Goal: Information Seeking & Learning: Learn about a topic

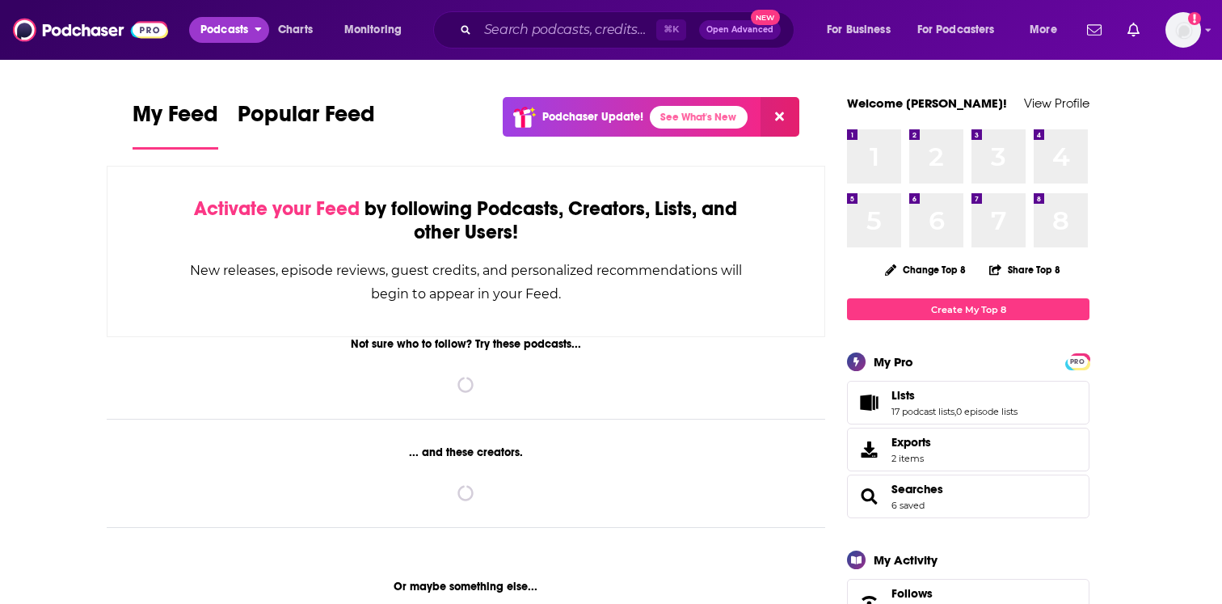
click at [243, 22] on span "Podcasts" at bounding box center [224, 30] width 48 height 23
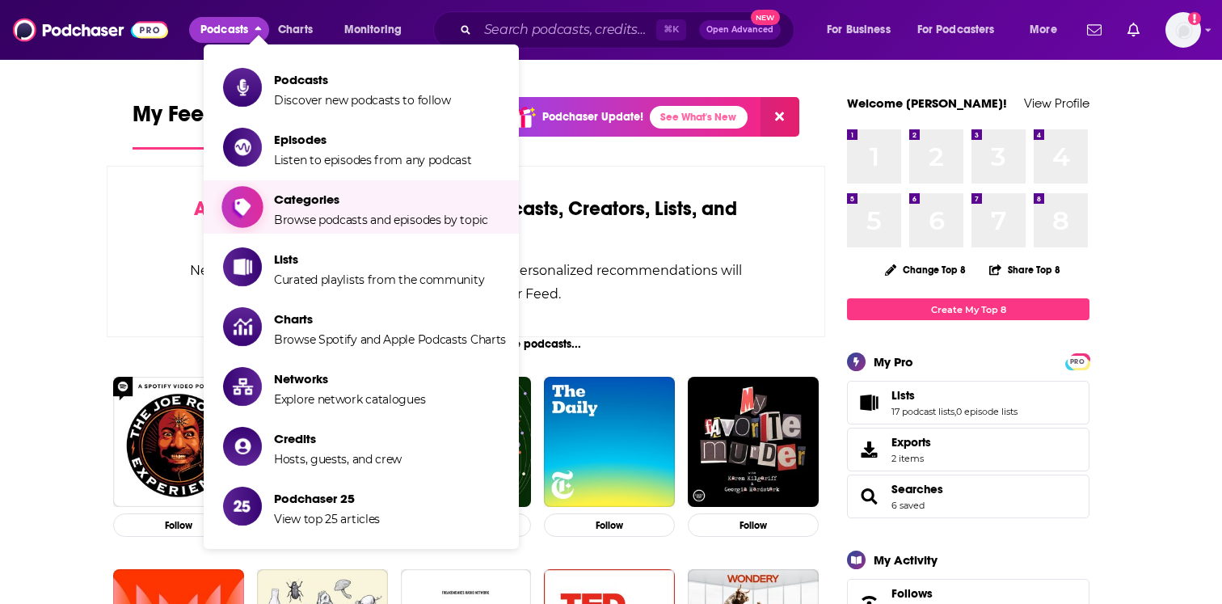
click at [258, 189] on span "Show item sub-menu" at bounding box center [242, 207] width 124 height 124
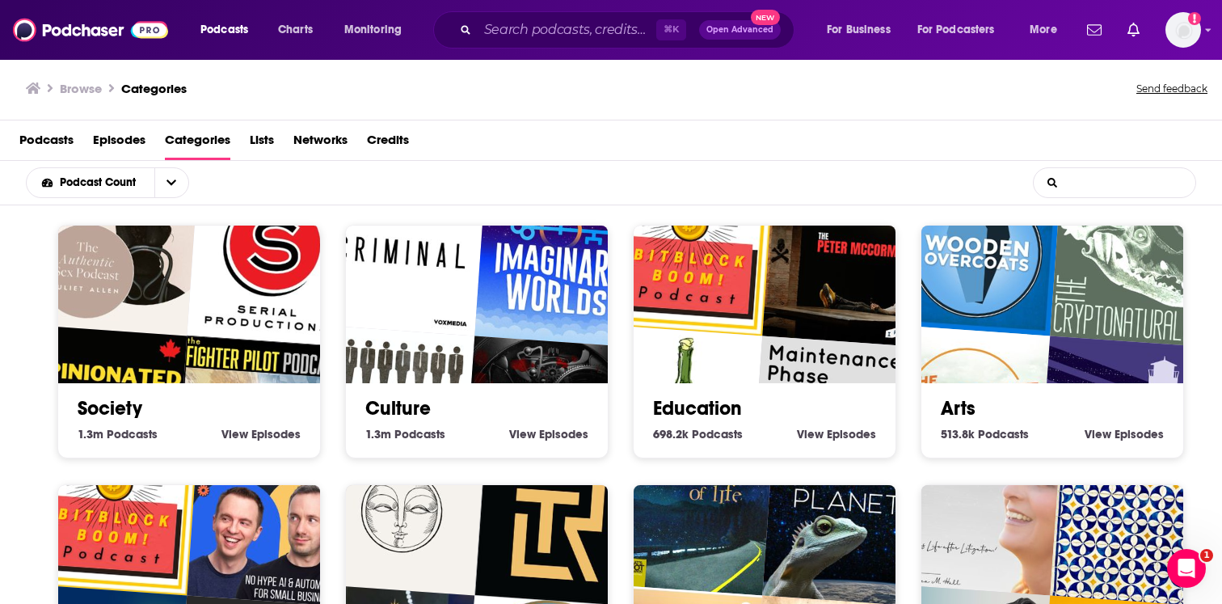
click at [1100, 188] on input "List Search Input" at bounding box center [1115, 182] width 162 height 29
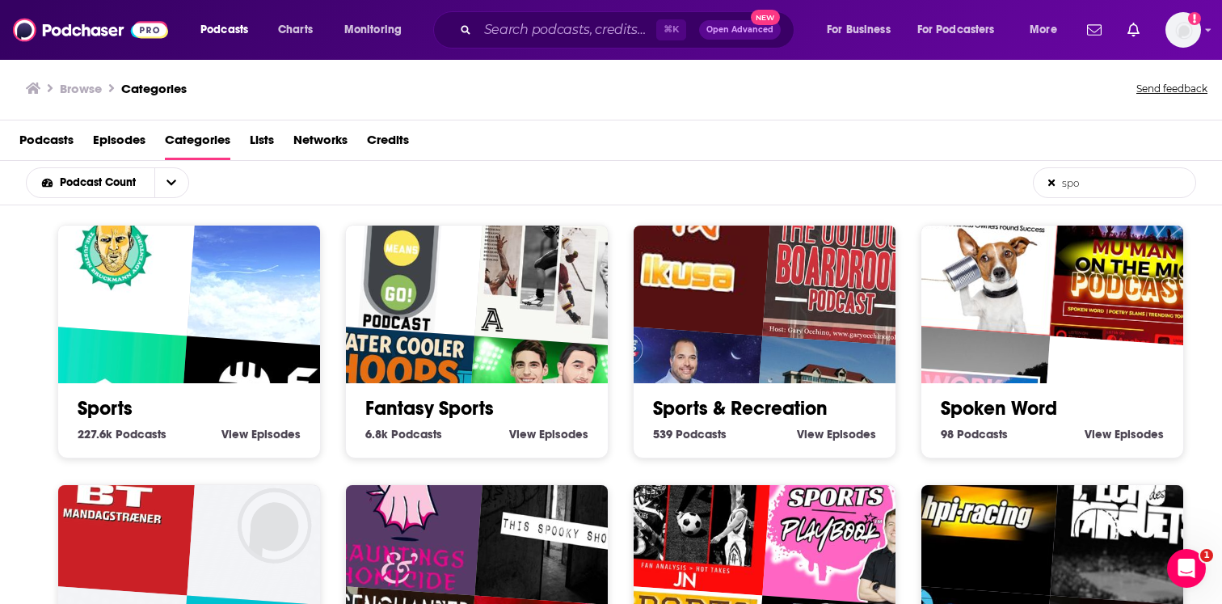
type input "spo"
click at [216, 277] on img "Christophe VCP" at bounding box center [270, 262] width 167 height 167
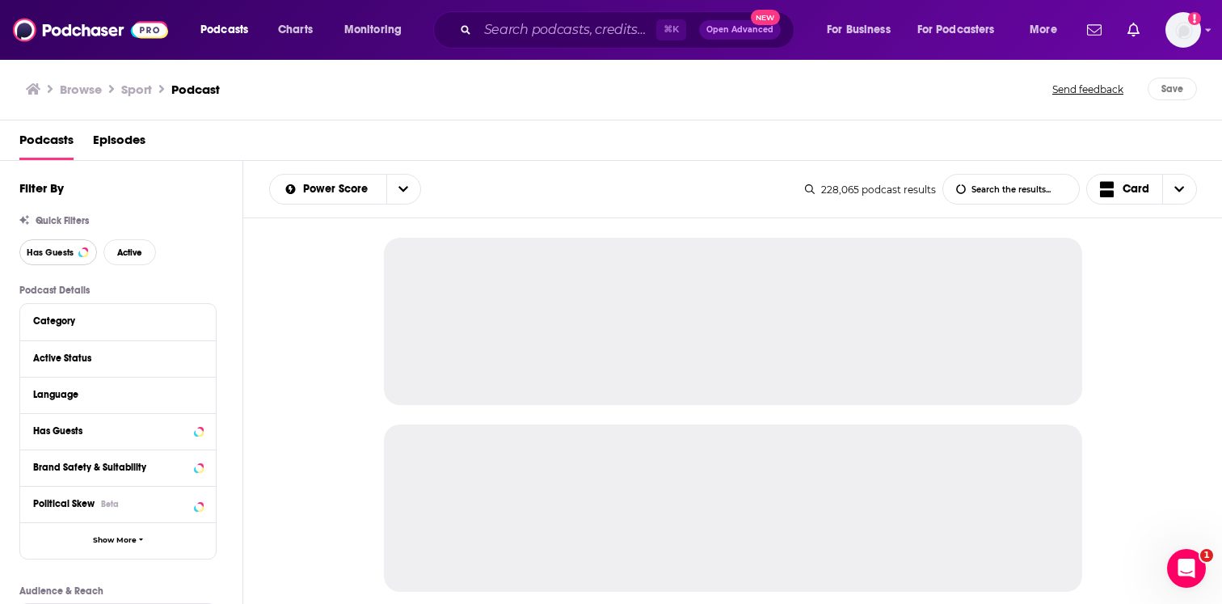
click at [58, 259] on button "Has Guests" at bounding box center [58, 252] width 78 height 26
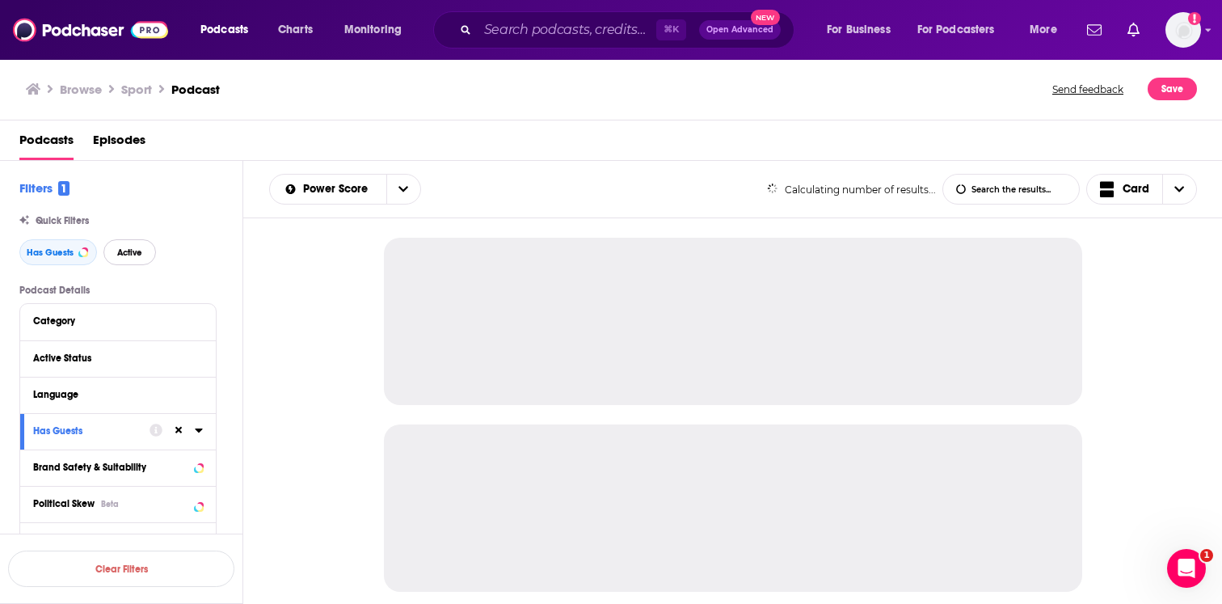
click at [141, 259] on button "Active" at bounding box center [129, 252] width 53 height 26
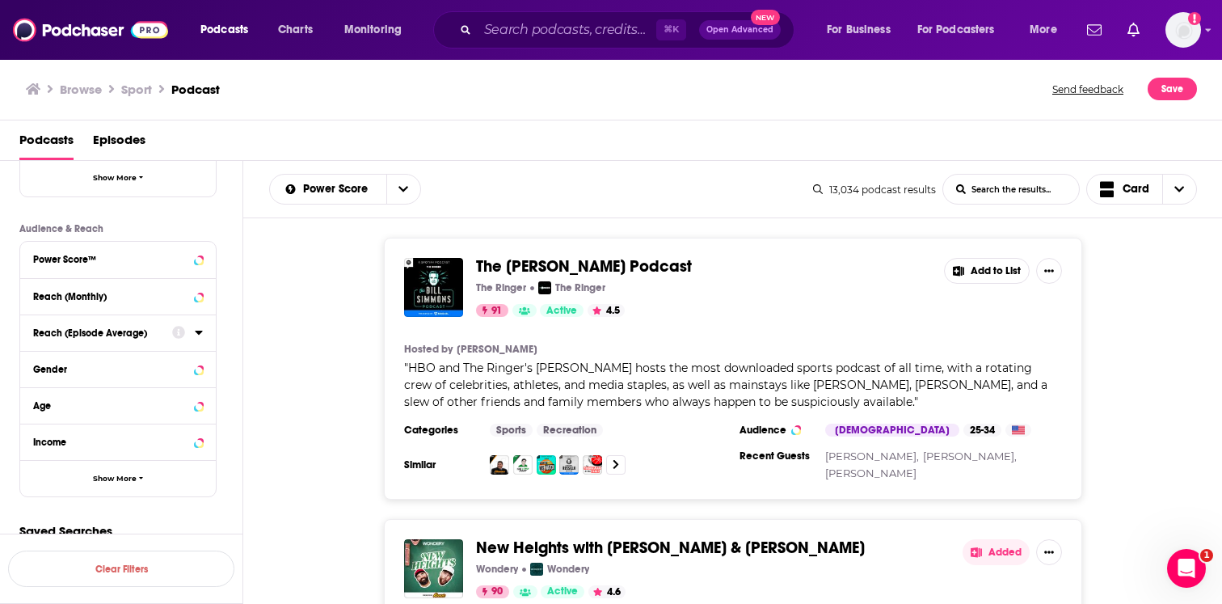
scroll to position [376, 0]
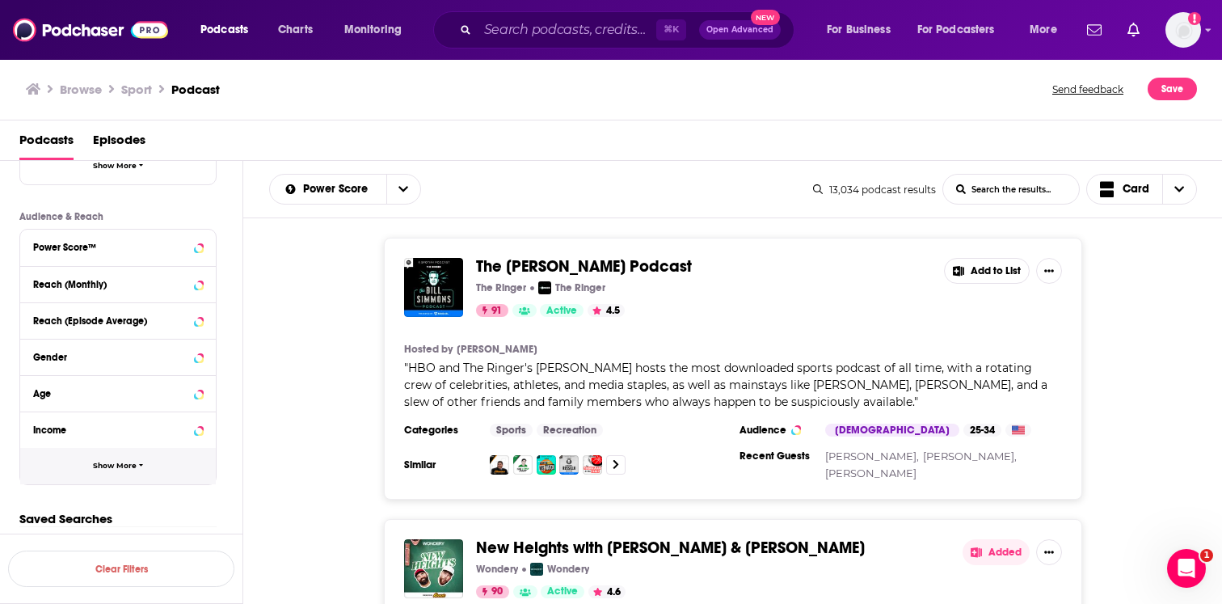
click at [121, 457] on button "Show More" at bounding box center [118, 466] width 196 height 36
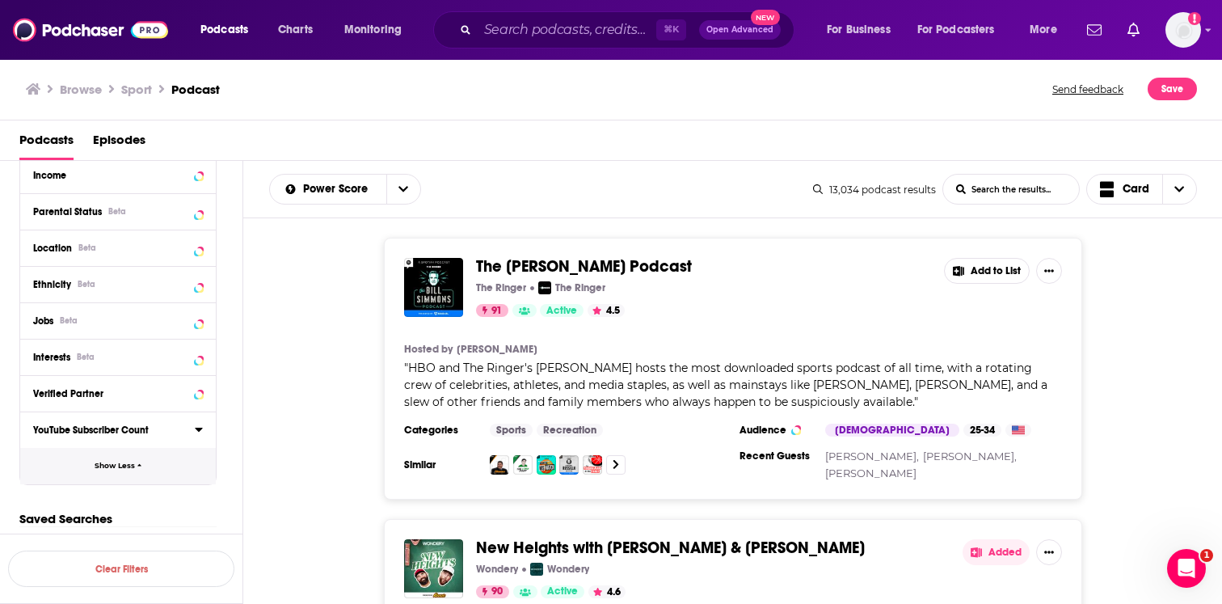
scroll to position [620, 0]
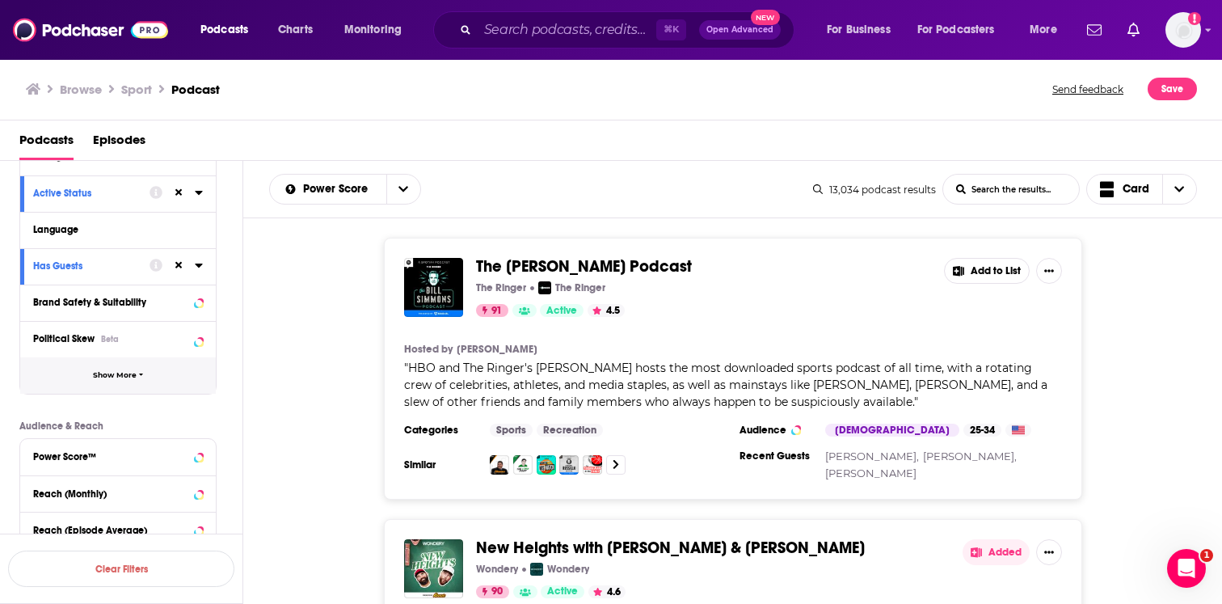
click at [119, 380] on span "Show More" at bounding box center [115, 375] width 44 height 9
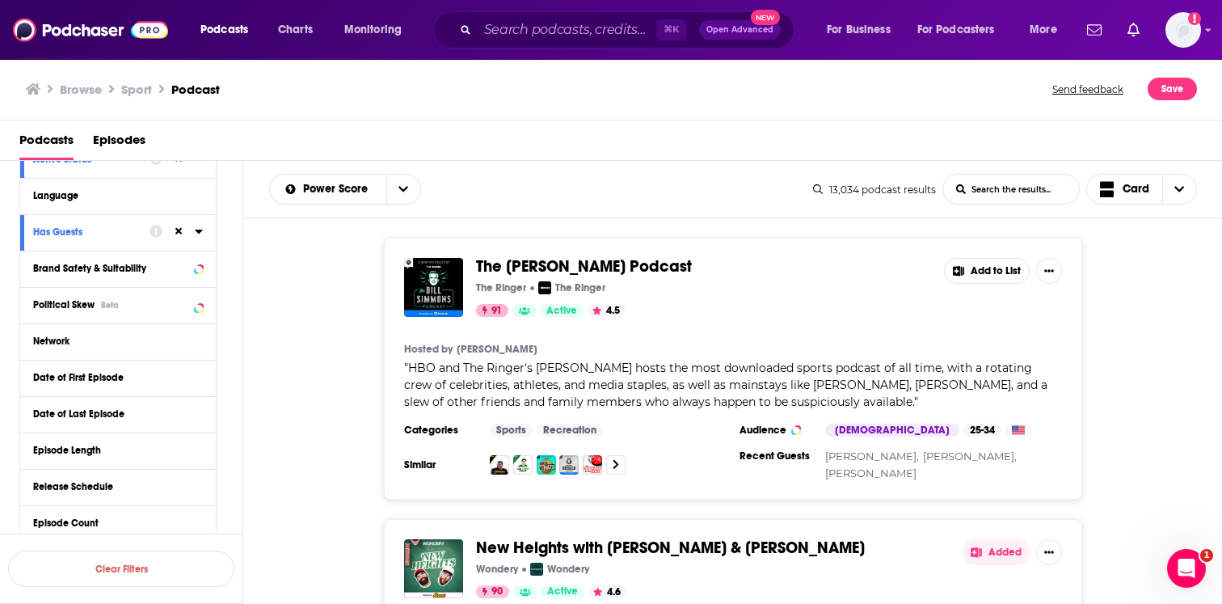
scroll to position [208, 0]
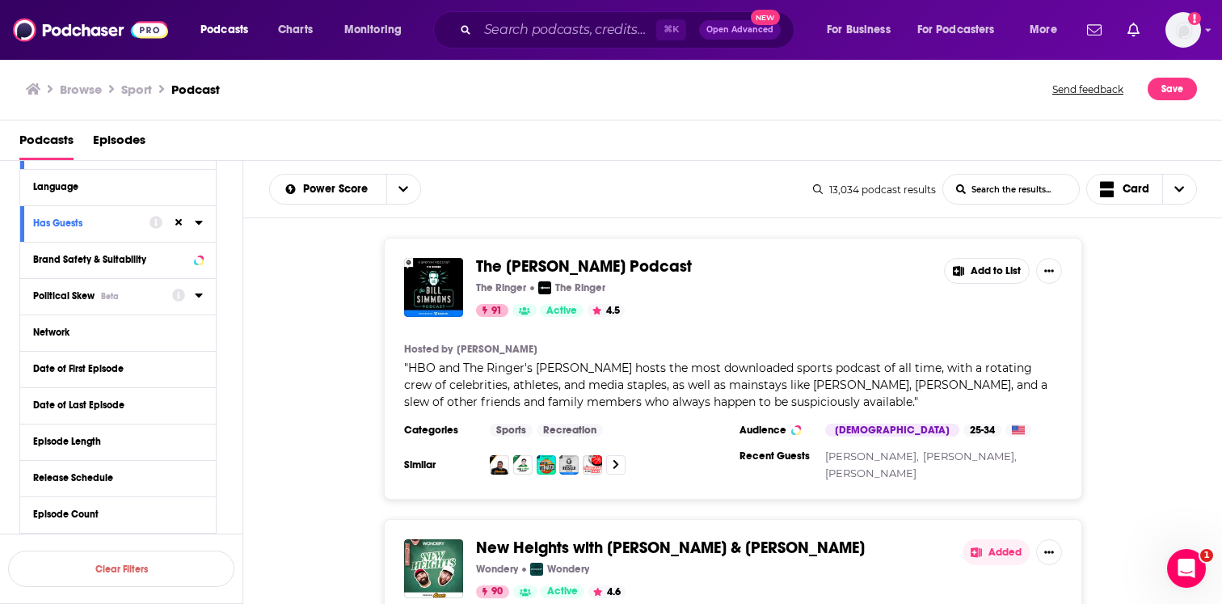
click at [124, 292] on div "Political Skew Beta" at bounding box center [97, 295] width 129 height 11
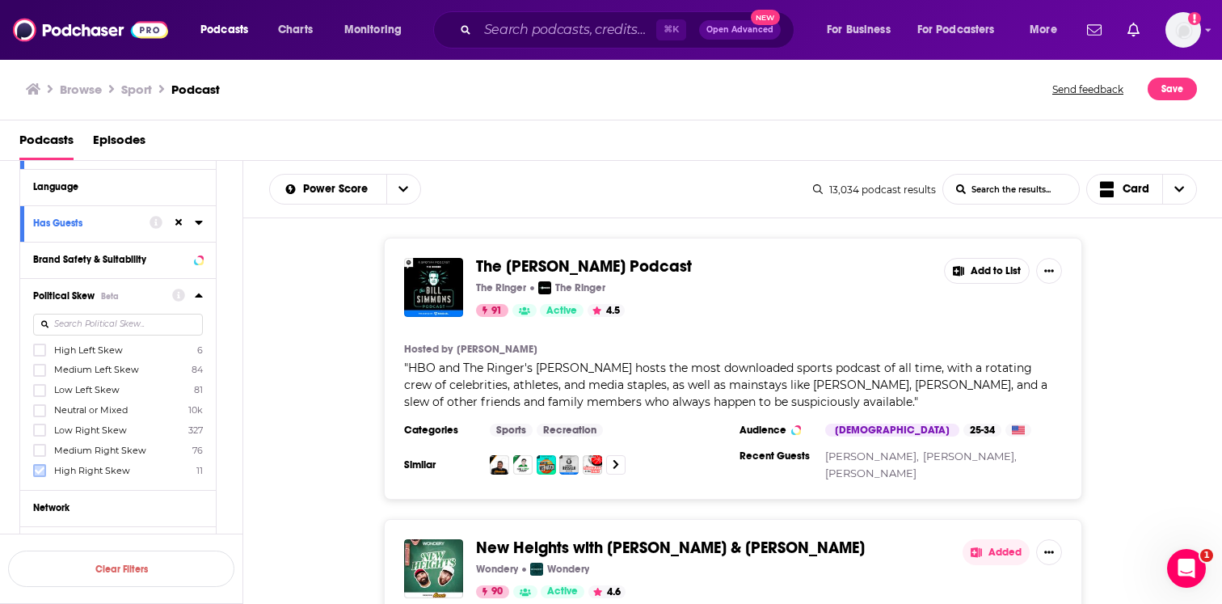
click at [33, 465] on label at bounding box center [39, 470] width 13 height 13
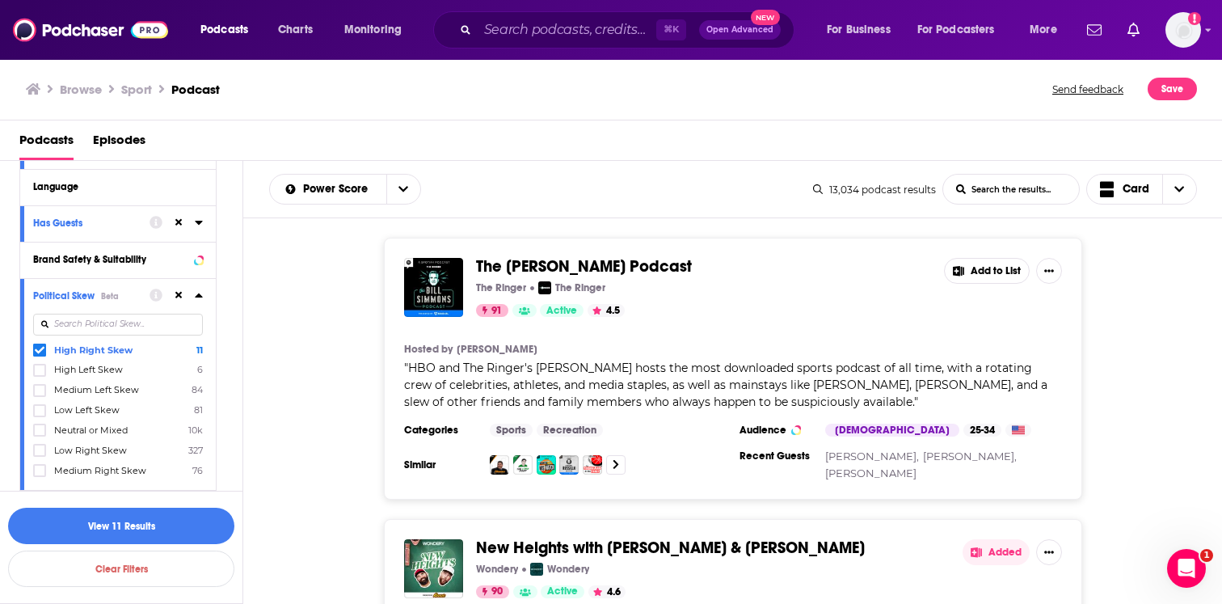
click at [33, 465] on label at bounding box center [39, 470] width 13 height 13
click at [154, 532] on button "View 87 Results" at bounding box center [121, 526] width 226 height 36
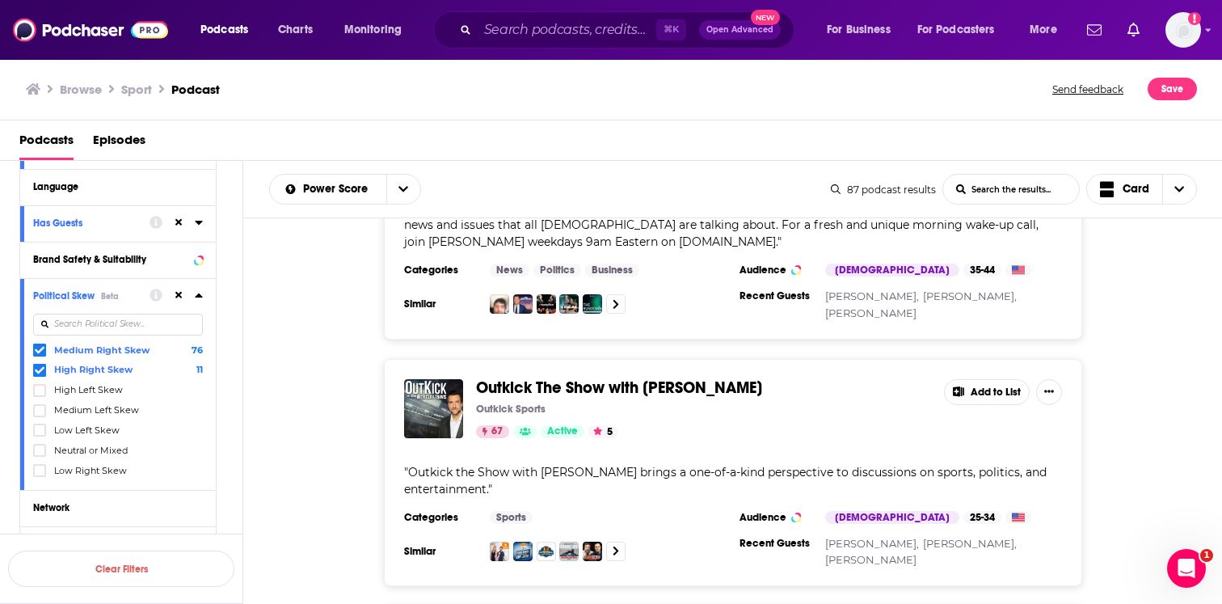
scroll to position [989, 0]
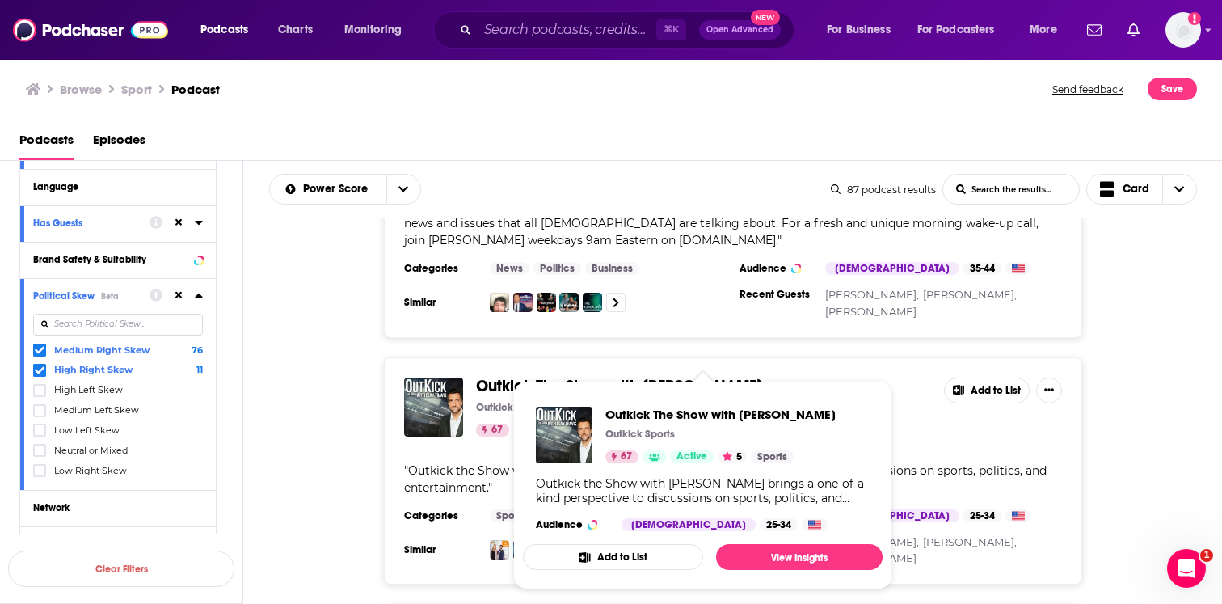
click at [545, 376] on span "Outkick The Show with Clay Travis" at bounding box center [619, 386] width 286 height 20
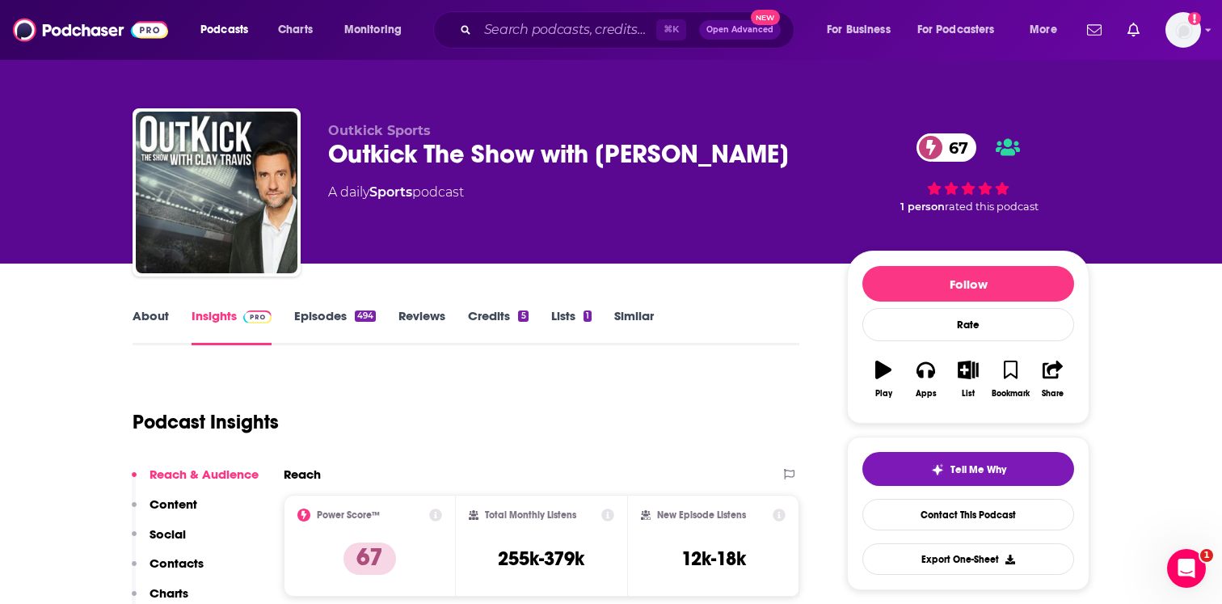
click at [365, 321] on div "494" at bounding box center [365, 315] width 21 height 11
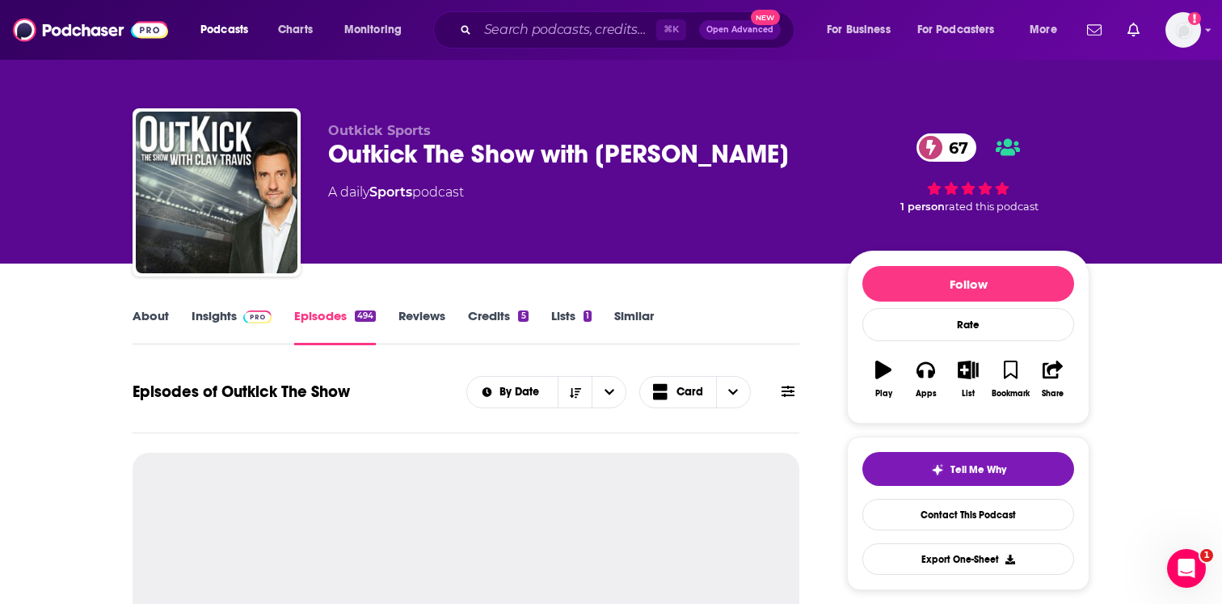
click at [248, 340] on link "Insights" at bounding box center [232, 326] width 80 height 37
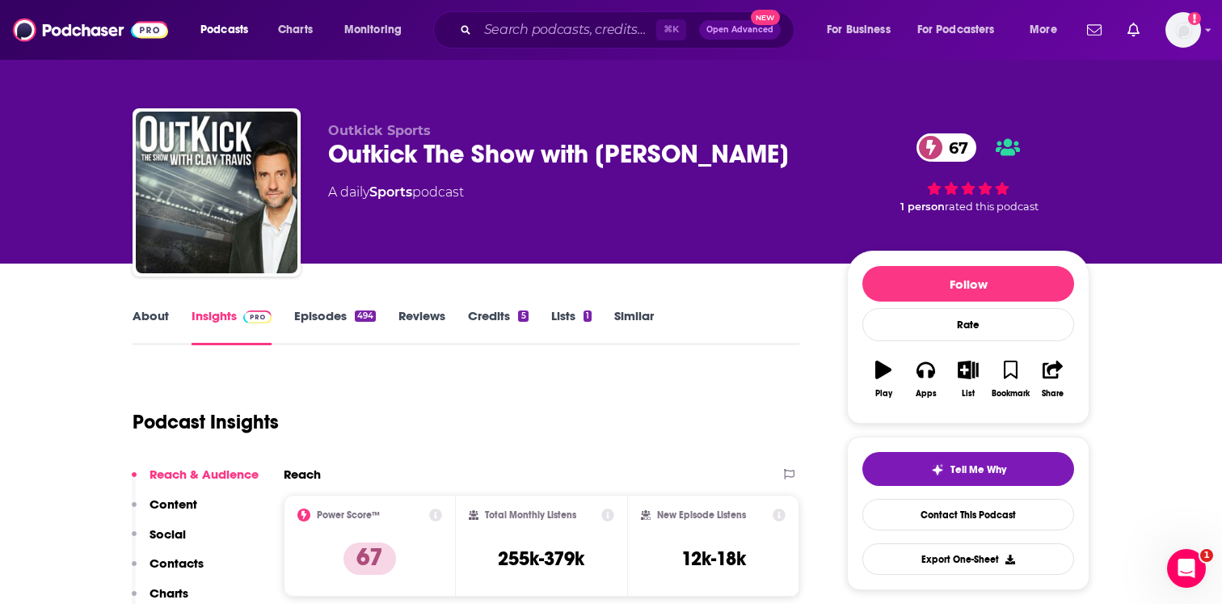
click at [340, 319] on link "Episodes 494" at bounding box center [335, 326] width 82 height 37
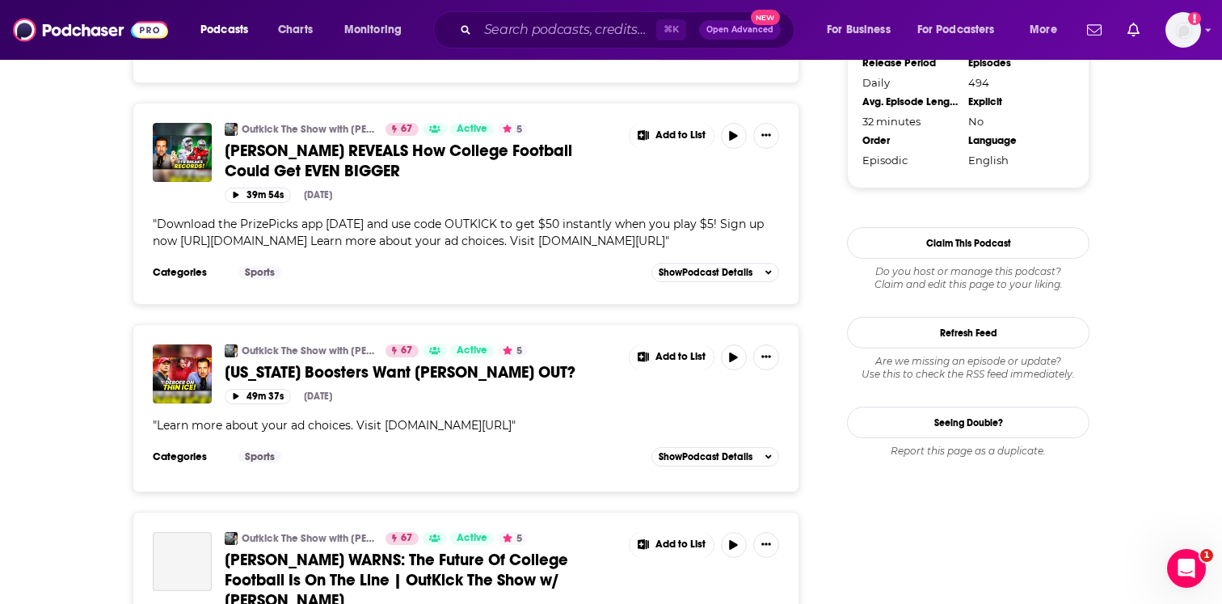
scroll to position [1764, 0]
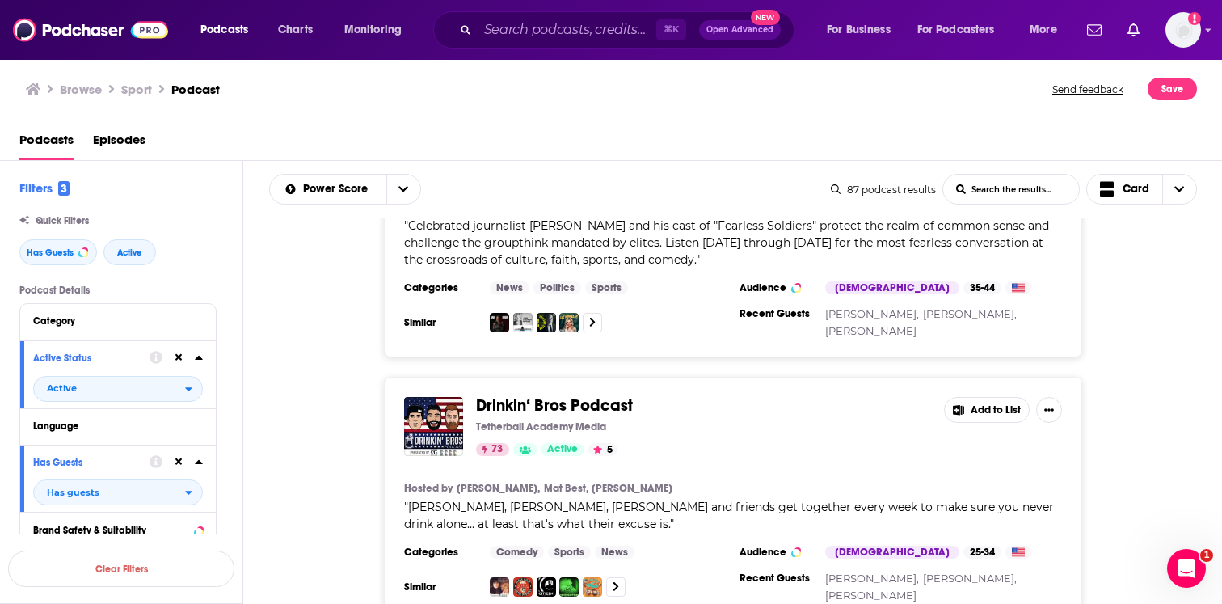
scroll to position [144, 0]
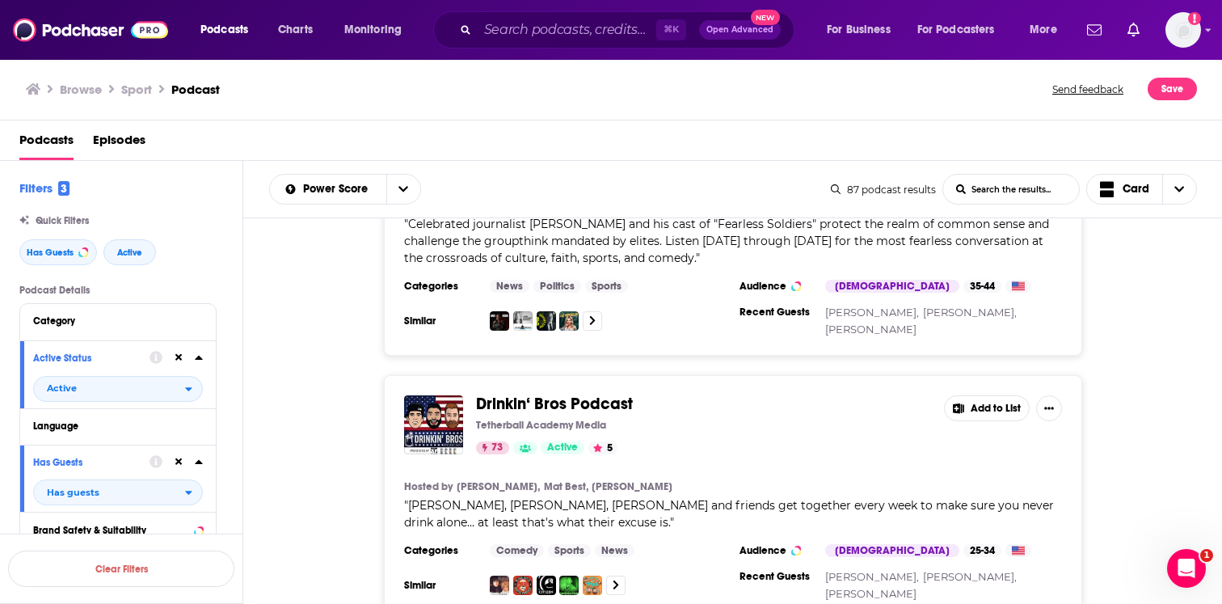
click at [551, 394] on span "Drinkin‘ Bros Podcast" at bounding box center [554, 404] width 157 height 20
click at [534, 47] on div "⌘ K Open Advanced New" at bounding box center [613, 29] width 361 height 37
click at [61, 22] on img at bounding box center [90, 30] width 155 height 31
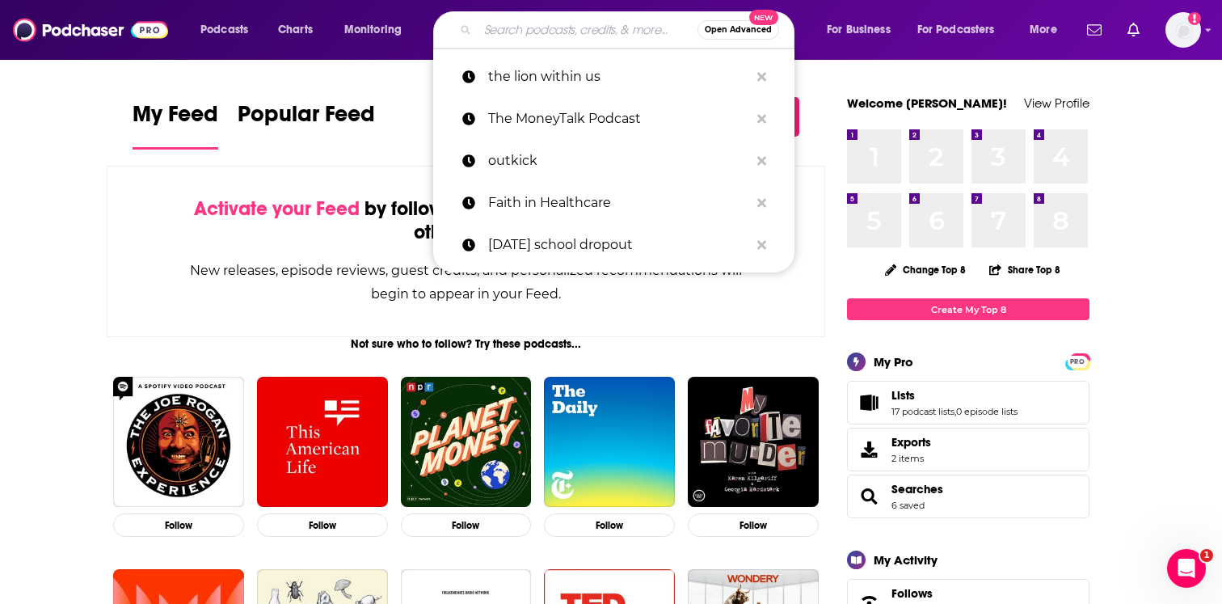
click at [504, 27] on input "Search podcasts, credits, & more..." at bounding box center [588, 30] width 220 height 26
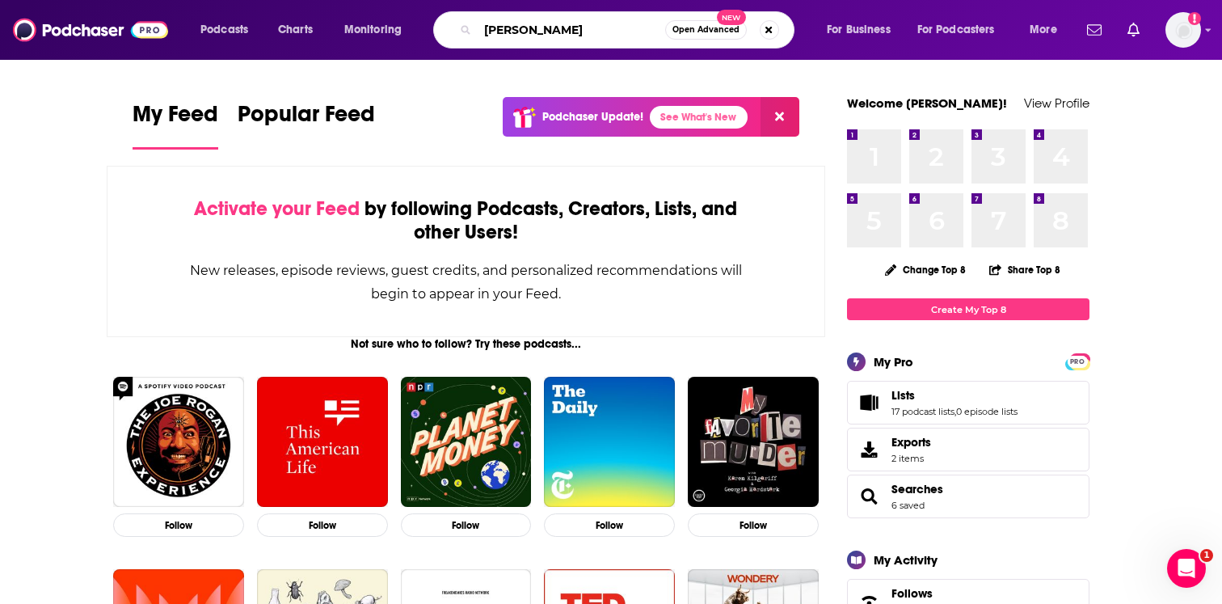
type input "scott mann"
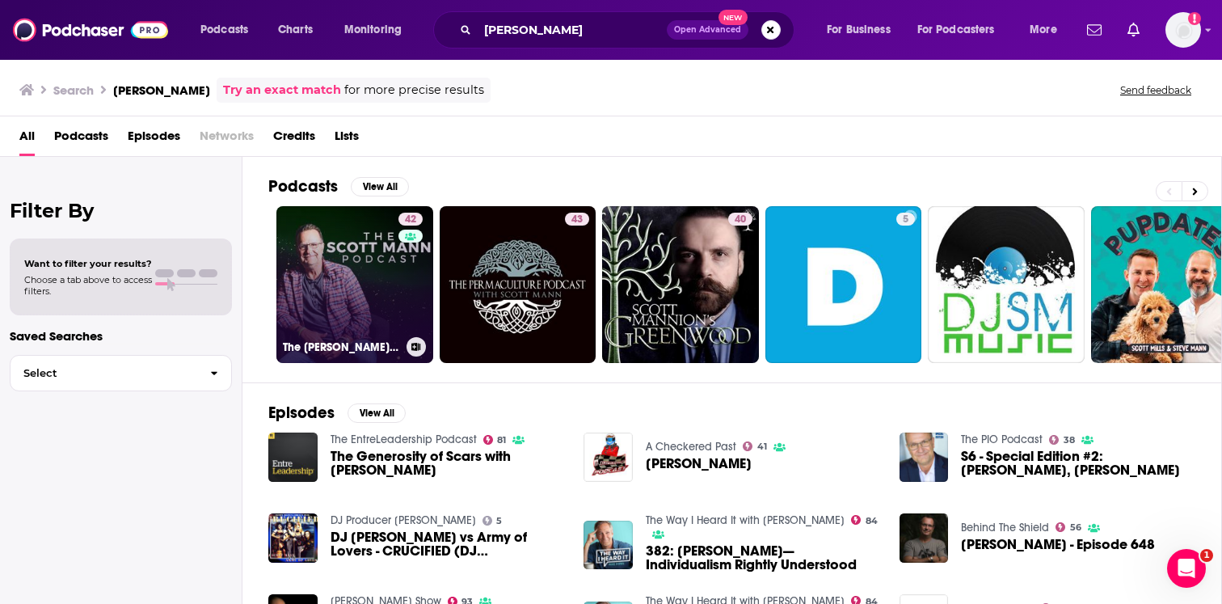
click at [347, 266] on link "42 The Scott Mann Podcast" at bounding box center [354, 284] width 157 height 157
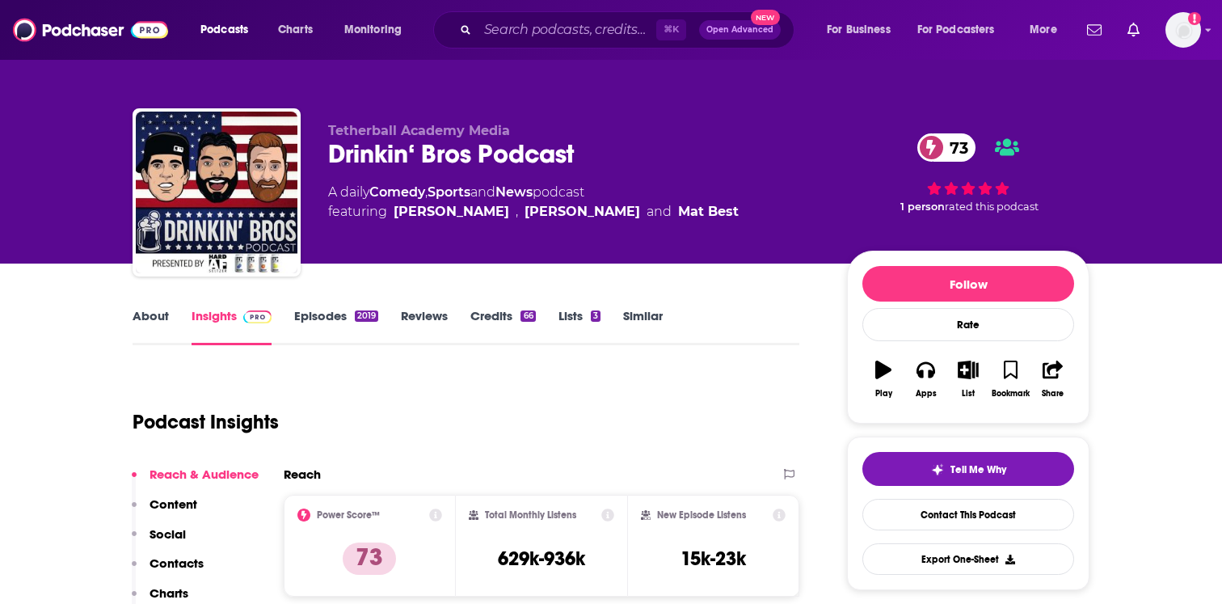
click at [327, 334] on link "Episodes 2019" at bounding box center [336, 326] width 84 height 37
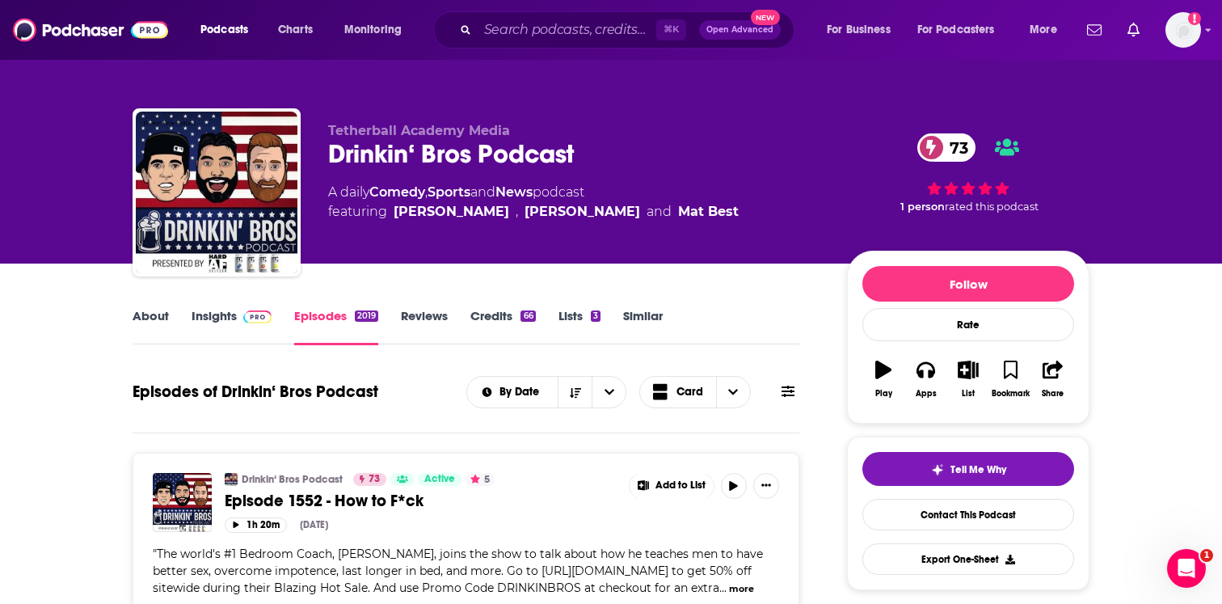
click at [196, 306] on div "About Insights Episodes 2019 Reviews Credits 66 Lists 3 Similar" at bounding box center [466, 326] width 667 height 40
click at [510, 317] on link "Credits 66" at bounding box center [502, 326] width 65 height 37
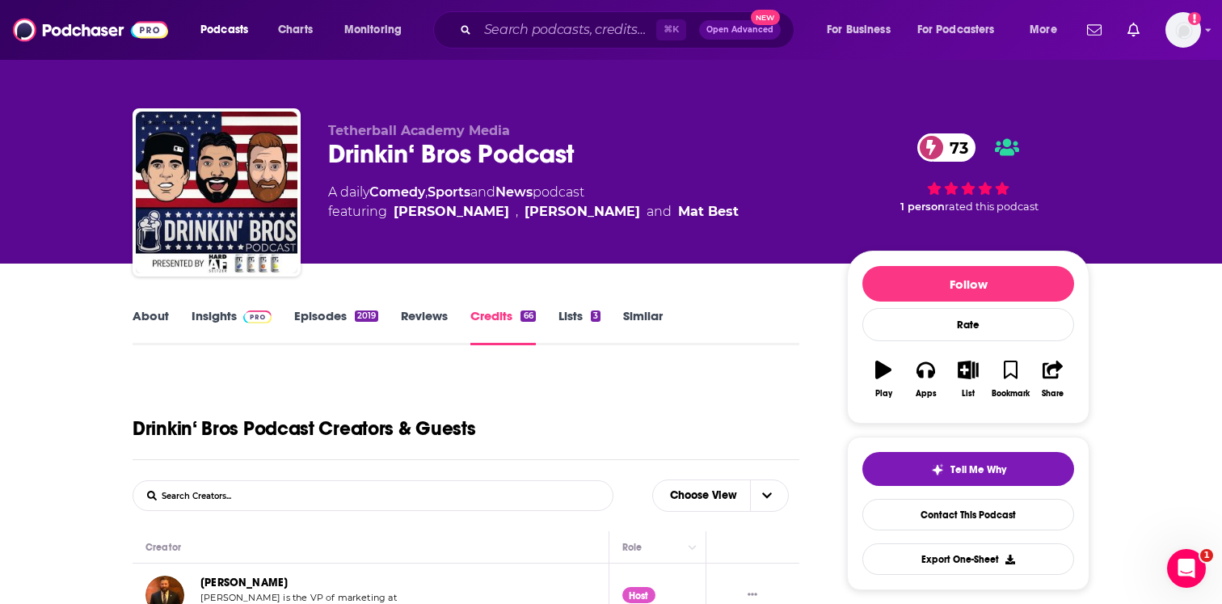
click at [445, 482] on form "List Search Input Search Creators..." at bounding box center [373, 495] width 481 height 31
click at [441, 486] on form "List Search Input Search Creators..." at bounding box center [373, 495] width 481 height 31
click at [439, 501] on form "List Search Input Search Creators..." at bounding box center [373, 495] width 481 height 31
click at [235, 494] on input "List Search Input" at bounding box center [217, 495] width 169 height 29
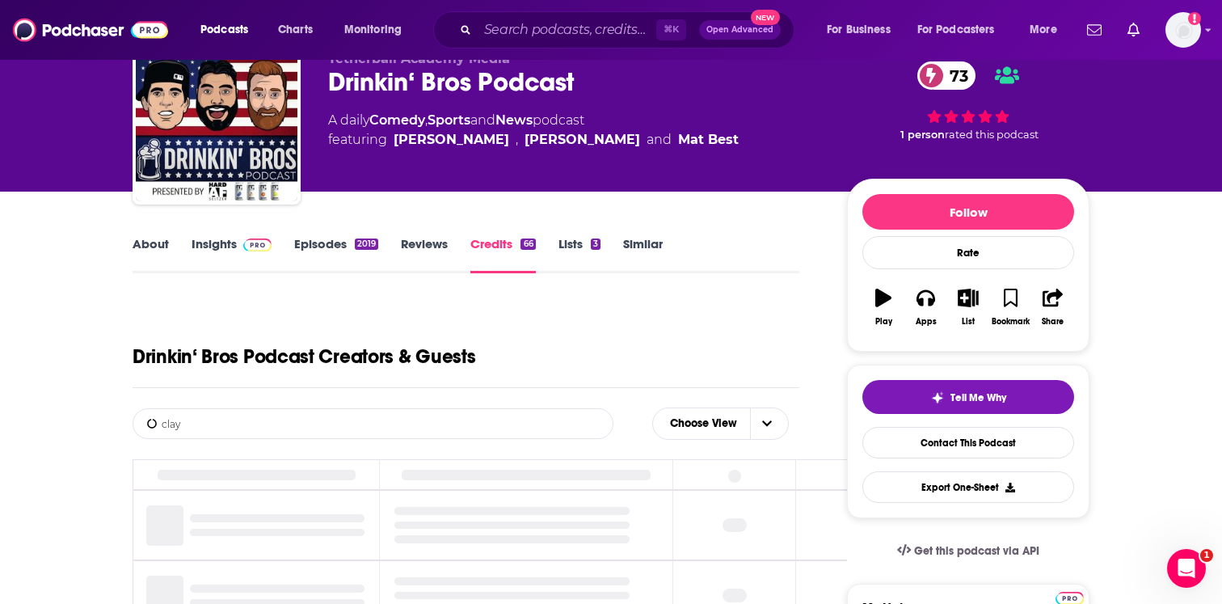
scroll to position [74, 0]
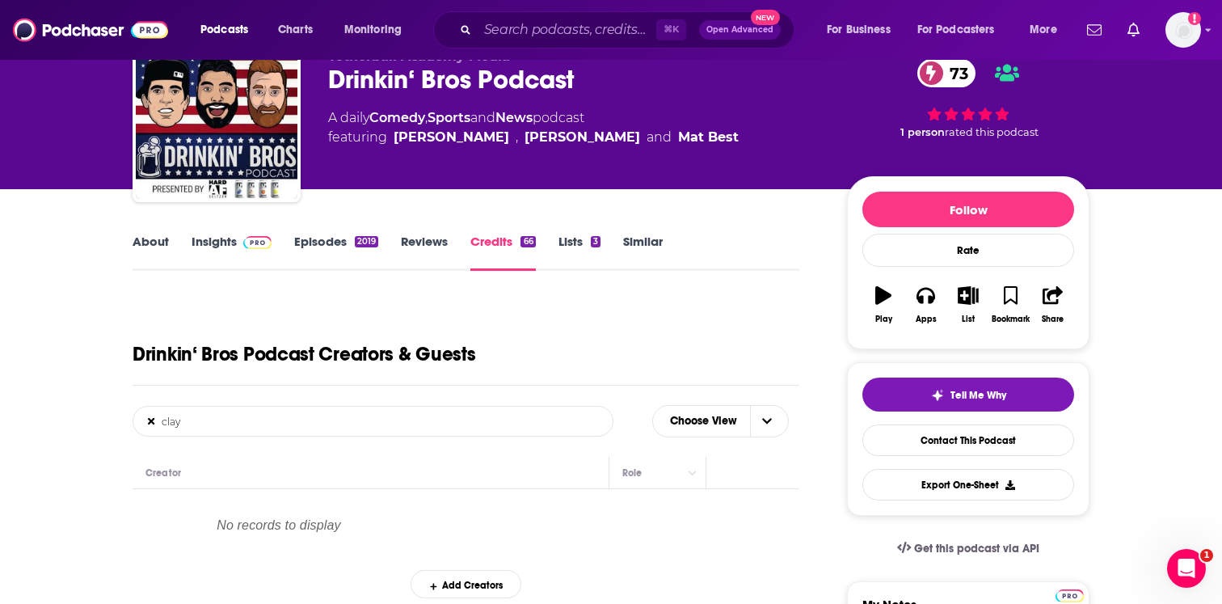
type input "clay"
click at [167, 240] on link "About" at bounding box center [151, 252] width 36 height 37
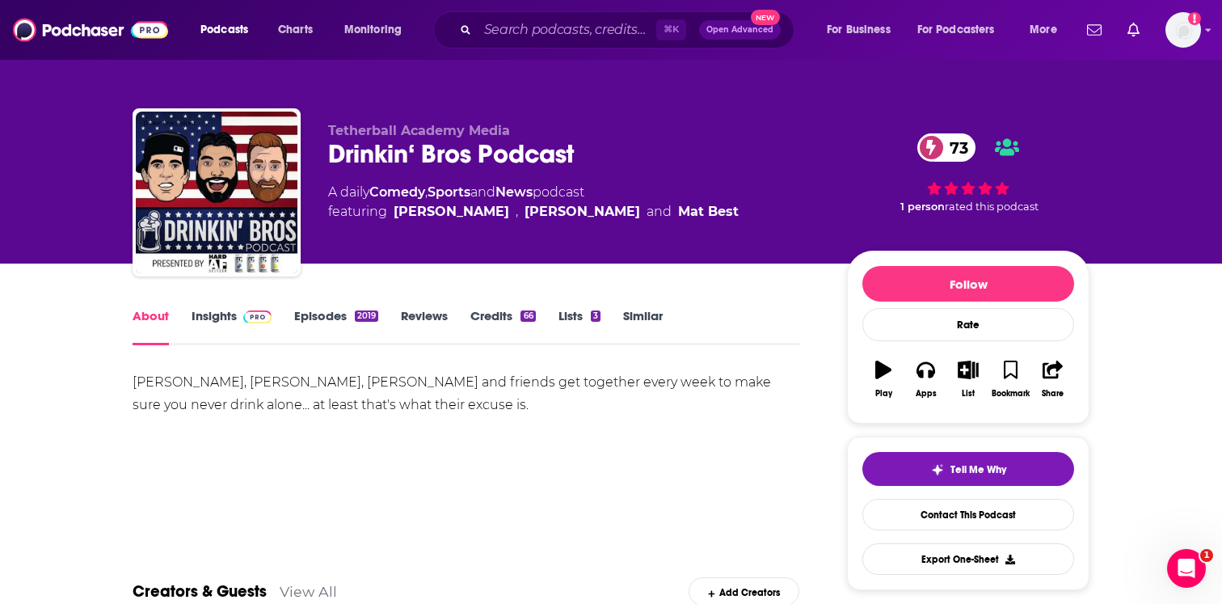
click at [248, 306] on div "About Insights Episodes 2019 Reviews Credits 66 Lists 3 Similar" at bounding box center [466, 326] width 667 height 40
click at [247, 319] on img at bounding box center [257, 316] width 28 height 13
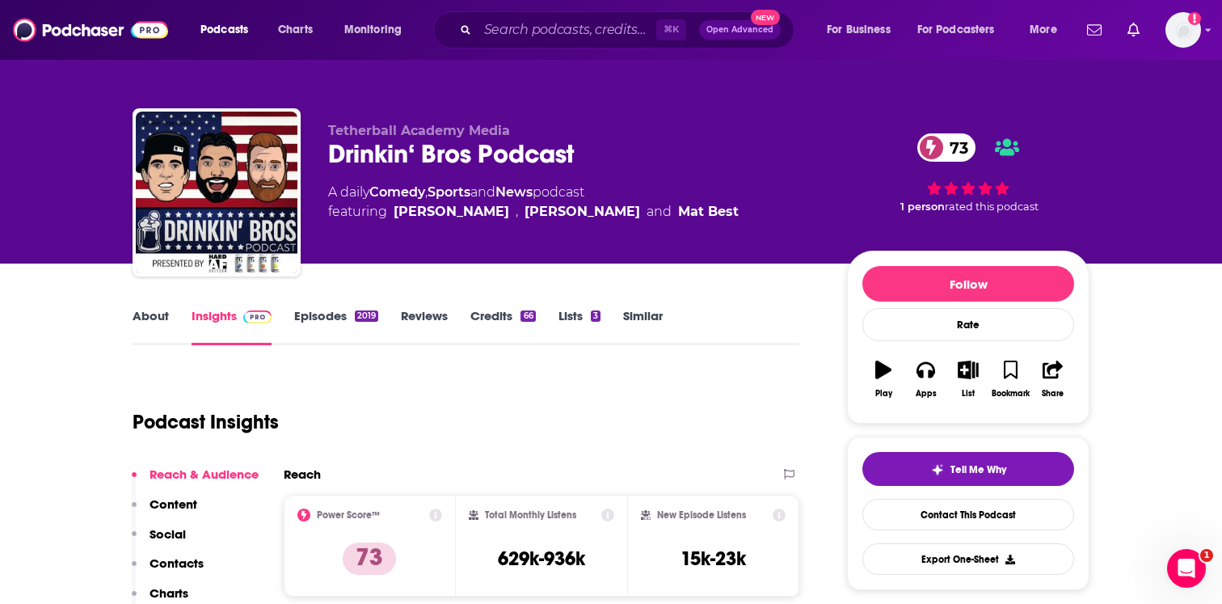
click at [616, 16] on div "⌘ K Open Advanced New" at bounding box center [613, 29] width 361 height 37
click at [600, 36] on input "Search podcasts, credits, & more..." at bounding box center [567, 30] width 179 height 26
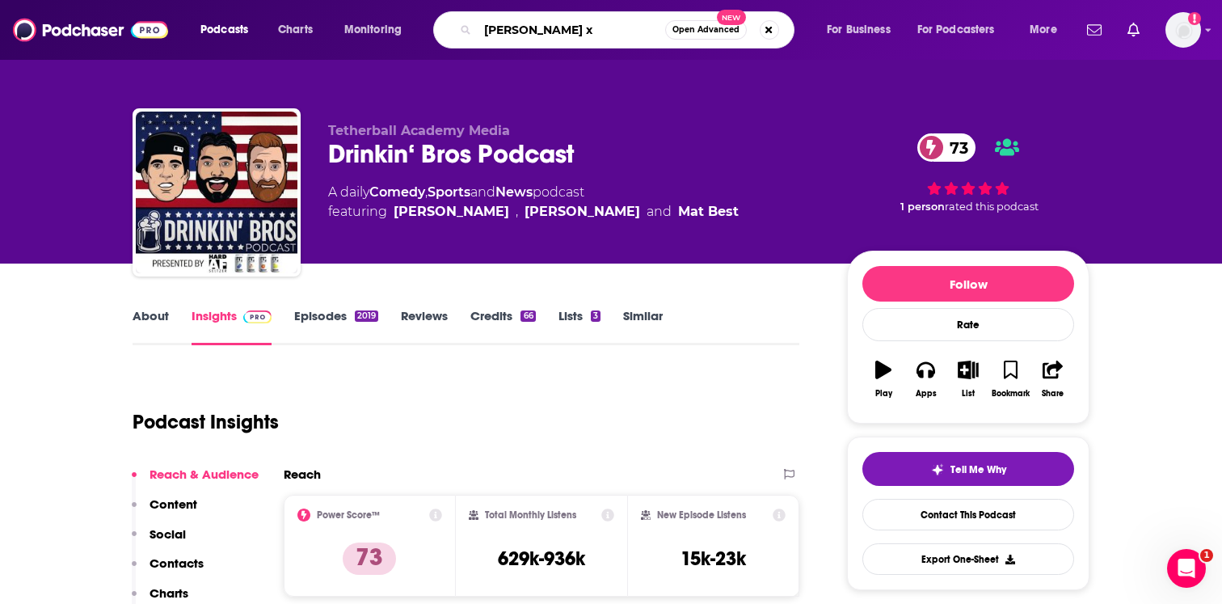
type input "[PERSON_NAME] xo"
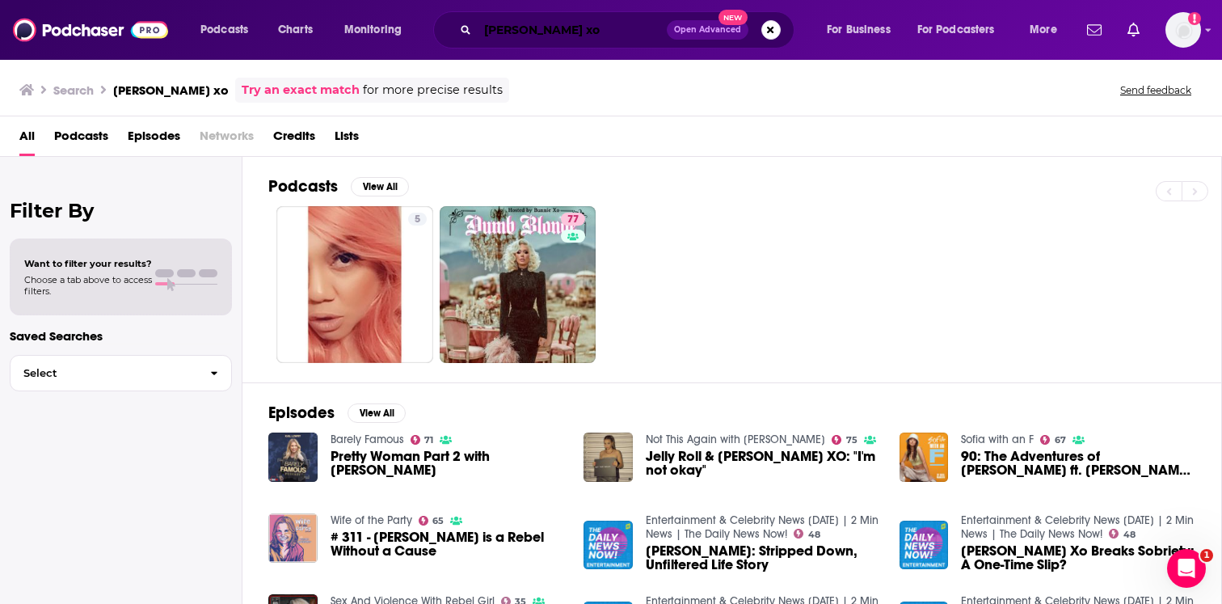
click at [578, 22] on input "[PERSON_NAME] xo" at bounding box center [572, 30] width 189 height 26
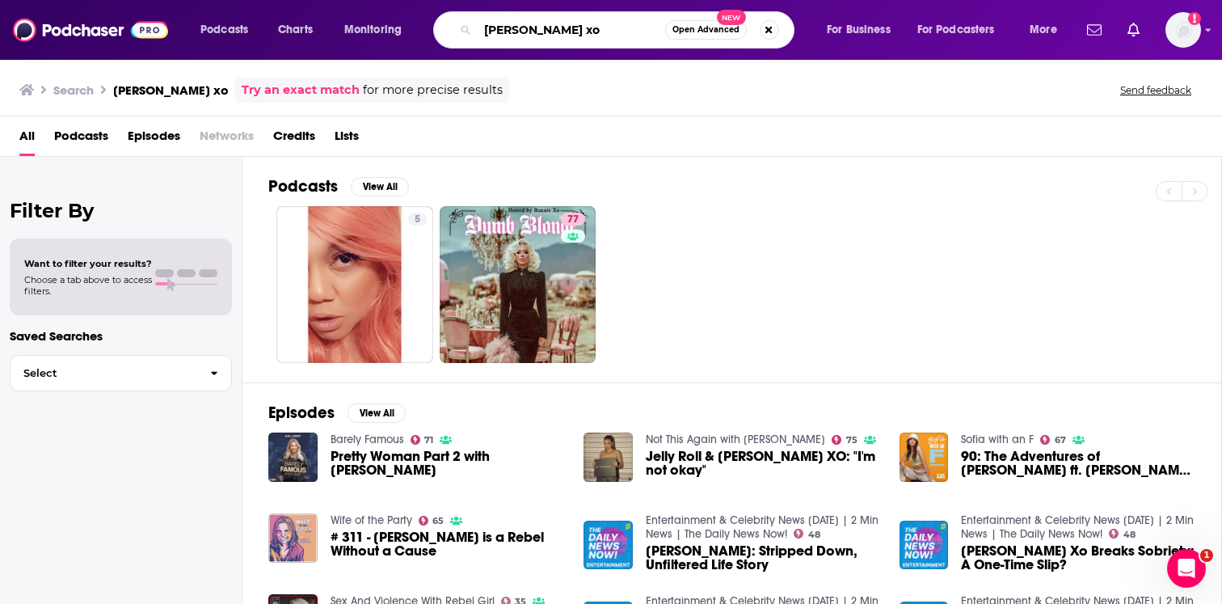
click at [578, 22] on input "[PERSON_NAME] xo" at bounding box center [572, 30] width 188 height 26
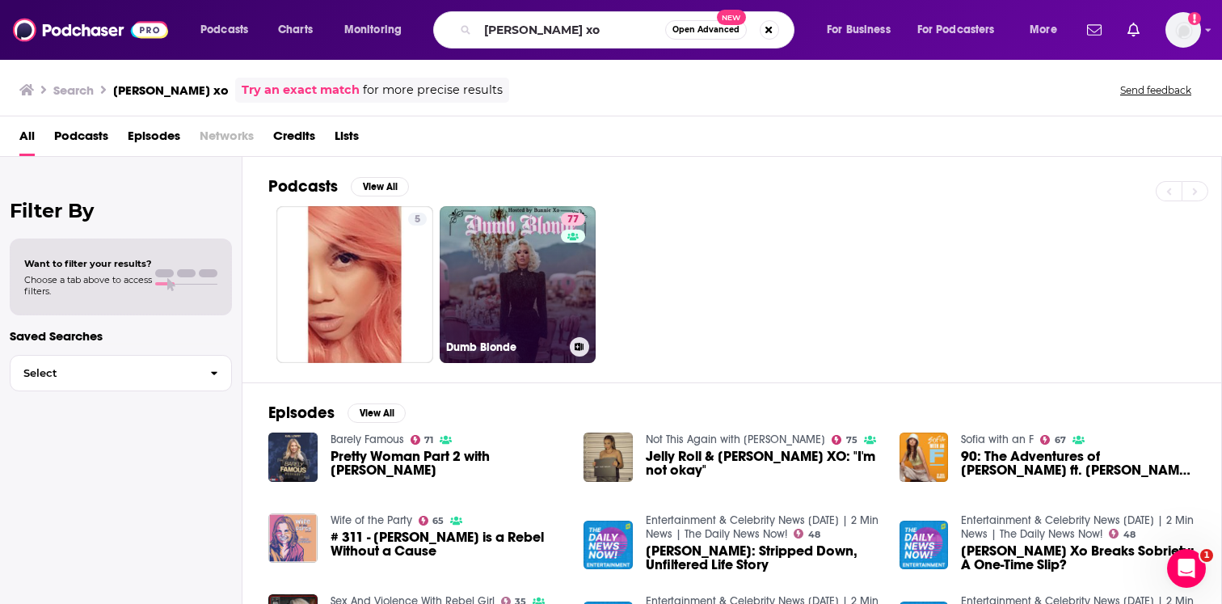
click at [564, 292] on div "77" at bounding box center [575, 275] width 28 height 124
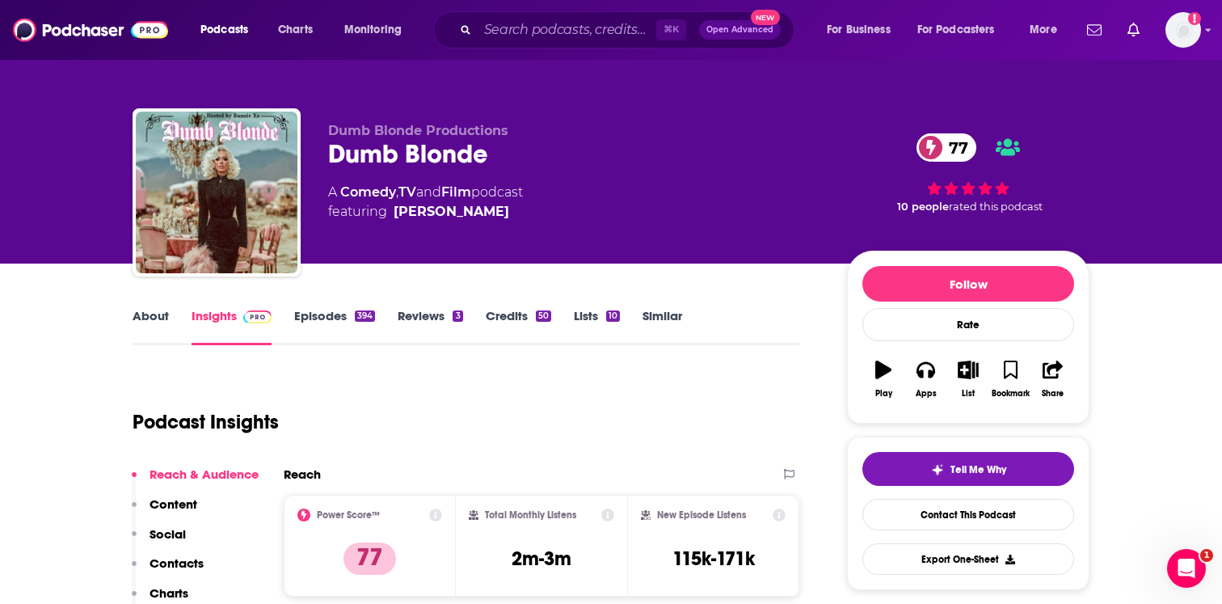
click at [331, 321] on link "Episodes 394" at bounding box center [334, 326] width 81 height 37
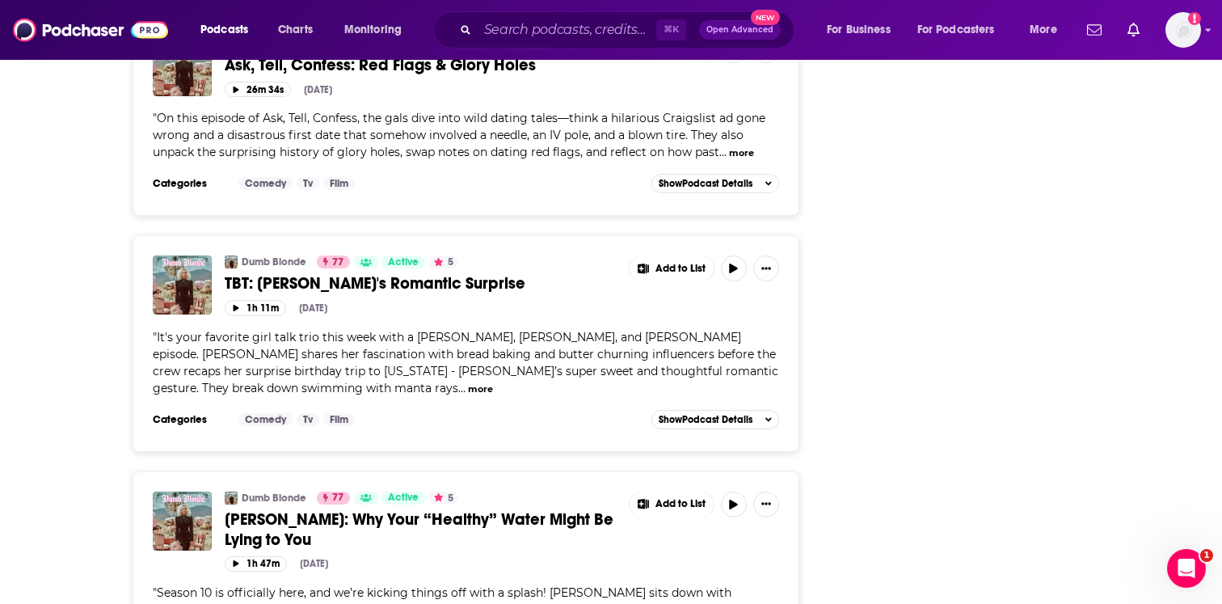
scroll to position [3758, 0]
